Goal: Task Accomplishment & Management: Use online tool/utility

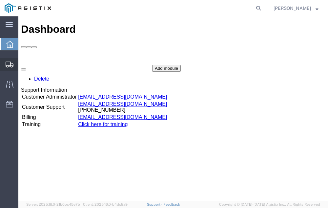
click at [0, 0] on span "Shipment Manager" at bounding box center [0, 0] width 0 height 0
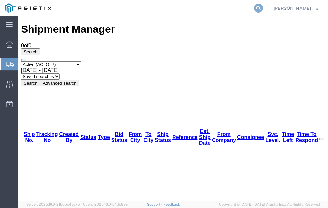
click at [263, 7] on icon at bounding box center [258, 8] width 9 height 9
type input "56488192"
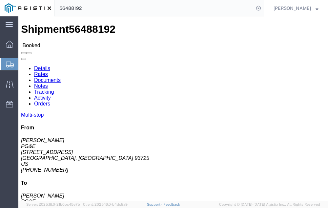
click link "Tracking"
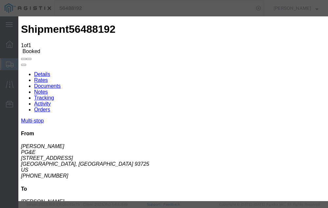
type input "[DATE]"
type input "4:00 PM"
select select "DELIVRED"
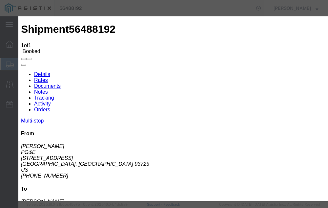
type input "[DATE]"
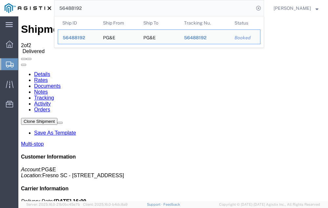
click at [97, 8] on input "56488192" at bounding box center [153, 8] width 199 height 16
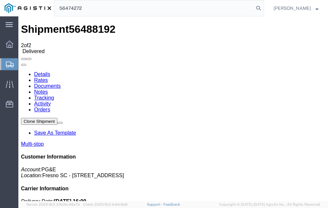
type input "56474272"
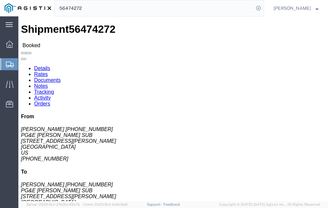
click link "Tracking"
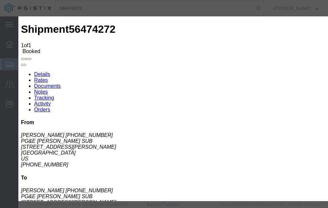
type input "[DATE]"
type input "4:00 PM"
select select "DELIVRED"
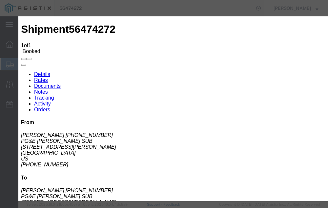
type input "[DATE]"
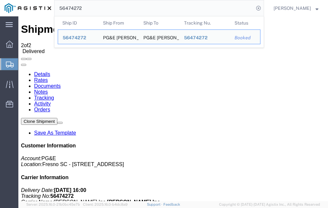
click at [98, 6] on input "56474272" at bounding box center [153, 8] width 199 height 16
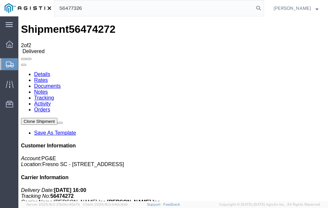
type input "56477326"
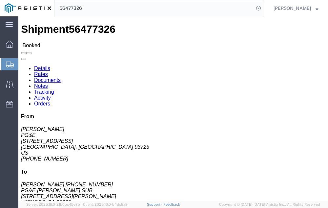
click link "Tracking"
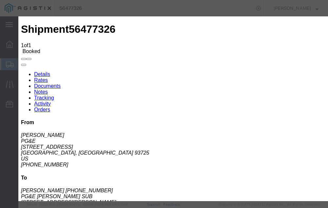
type input "[DATE]"
type input "4:00 PM"
select select "DELIVRED"
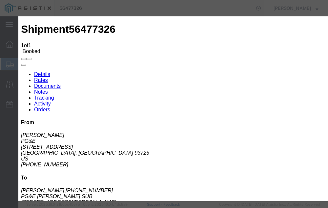
type input "[DATE]"
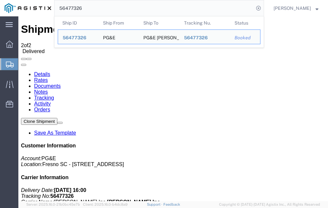
click at [99, 7] on input "56477326" at bounding box center [153, 8] width 199 height 16
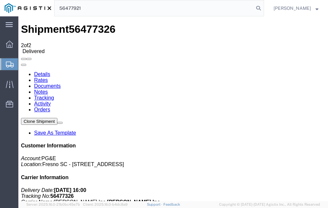
type input "56477921"
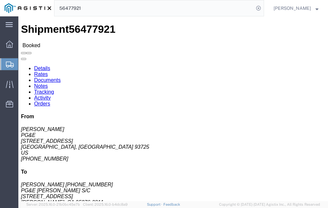
click link "Tracking"
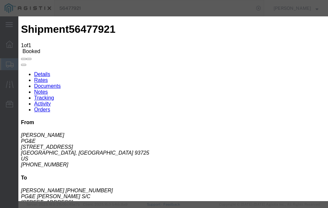
type input "[DATE]"
type input "4:00 PM"
select select "DELIVRED"
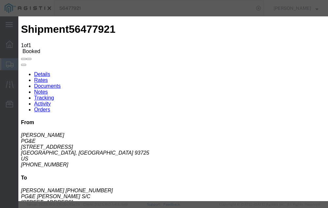
type input "[DATE]"
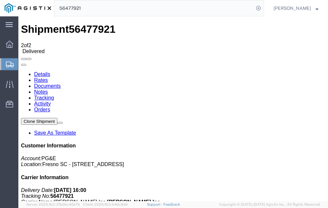
click at [98, 7] on input "56477921" at bounding box center [153, 8] width 199 height 16
type input "56483669"
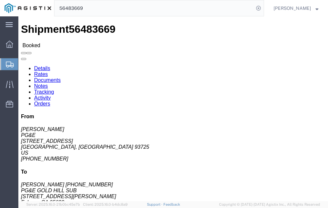
click link "Tracking"
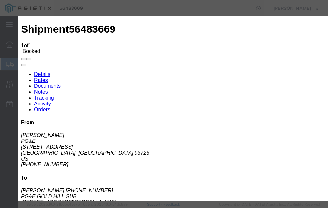
type input "[DATE]"
type input "4:00 PM"
select select "DELIVRED"
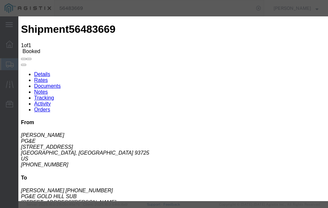
type input "[DATE]"
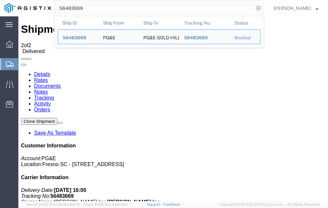
click at [103, 8] on input "56483669" at bounding box center [153, 8] width 199 height 16
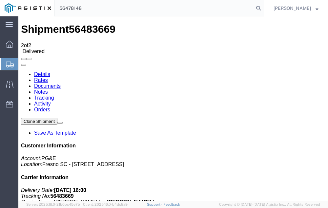
type input "56478148"
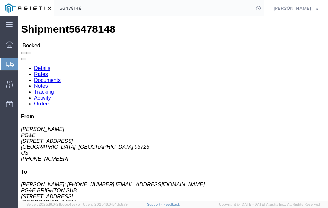
click link "Tracking"
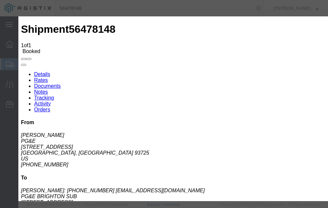
type input "[DATE]"
type input "4:00 PM"
select select "DELIVRED"
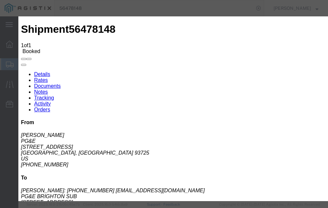
type input "[DATE]"
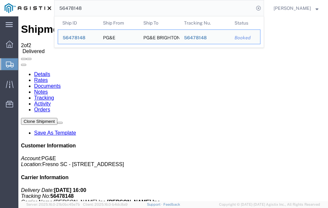
click at [97, 8] on input "56478148" at bounding box center [153, 8] width 199 height 16
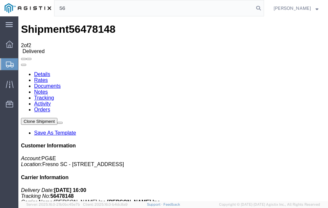
type input "5"
